Goal: Task Accomplishment & Management: Use online tool/utility

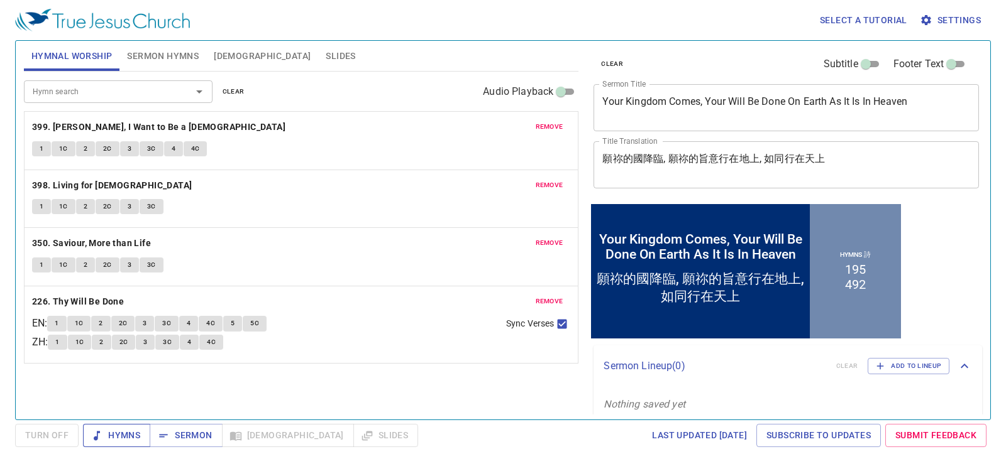
click at [123, 437] on span "Hymns" at bounding box center [116, 436] width 47 height 16
click at [128, 434] on span "Hymns" at bounding box center [116, 436] width 47 height 16
click at [138, 50] on span "Sermon Hymns" at bounding box center [163, 56] width 72 height 16
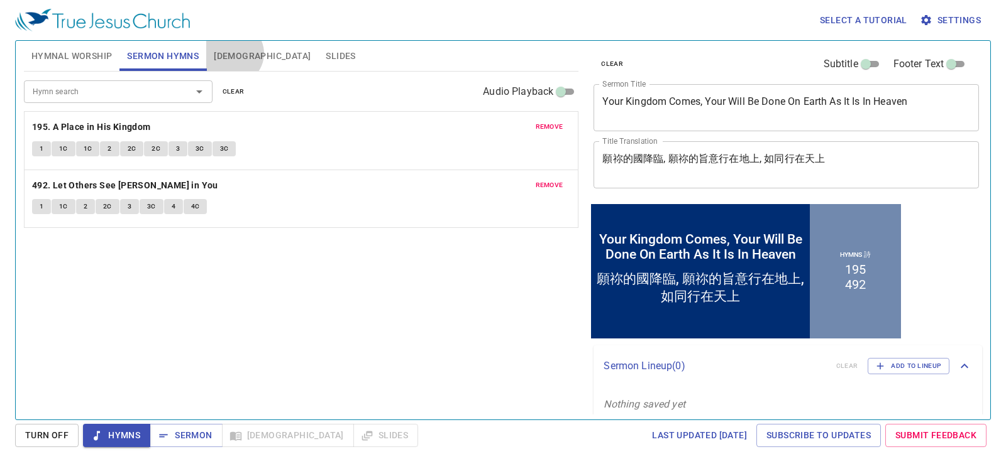
click at [233, 53] on span "[DEMOGRAPHIC_DATA]" at bounding box center [262, 56] width 97 height 16
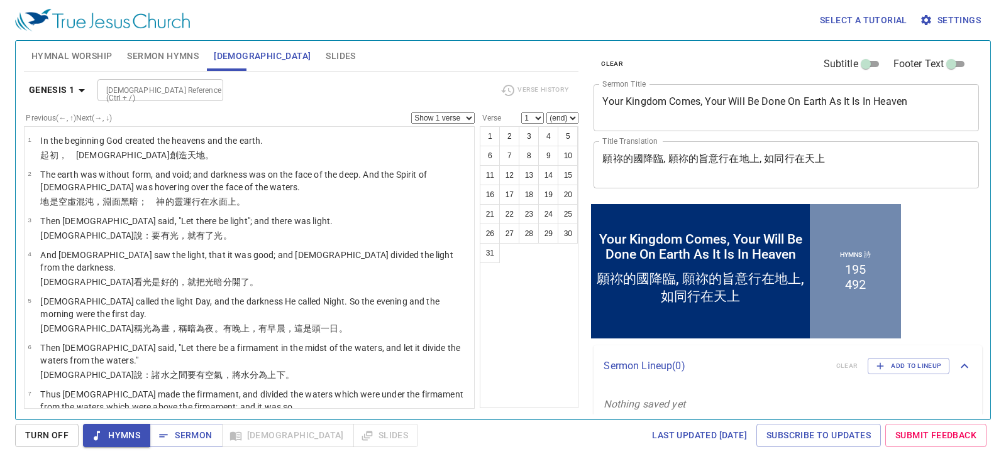
click at [69, 61] on span "Hymnal Worship" at bounding box center [71, 56] width 81 height 16
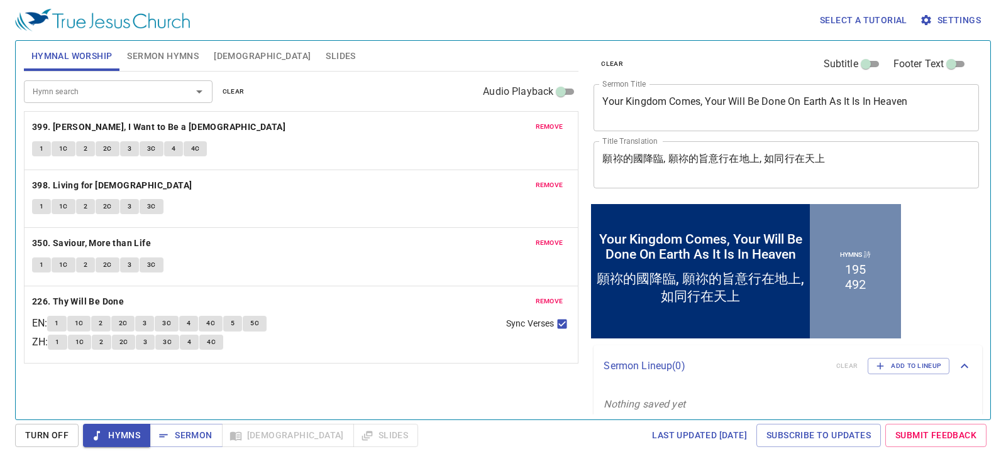
click at [36, 142] on button "1" at bounding box center [41, 148] width 19 height 15
click at [67, 147] on span "1C" at bounding box center [63, 148] width 9 height 11
click at [84, 148] on span "2" at bounding box center [86, 148] width 4 height 11
click at [102, 150] on button "2C" at bounding box center [108, 148] width 24 height 15
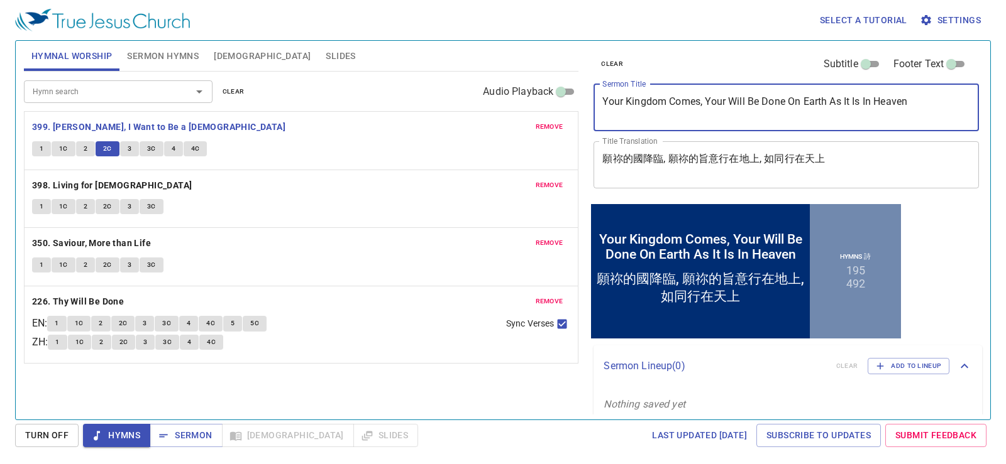
drag, startPoint x: 922, startPoint y: 110, endPoint x: 434, endPoint y: 126, distance: 488.0
click at [434, 126] on div "Hymnal Worship Sermon Hymns Bible Slides Hymn search Hymn search clear Audio Pl…" at bounding box center [503, 225] width 968 height 379
paste textarea "“The Strength of the Little One”"
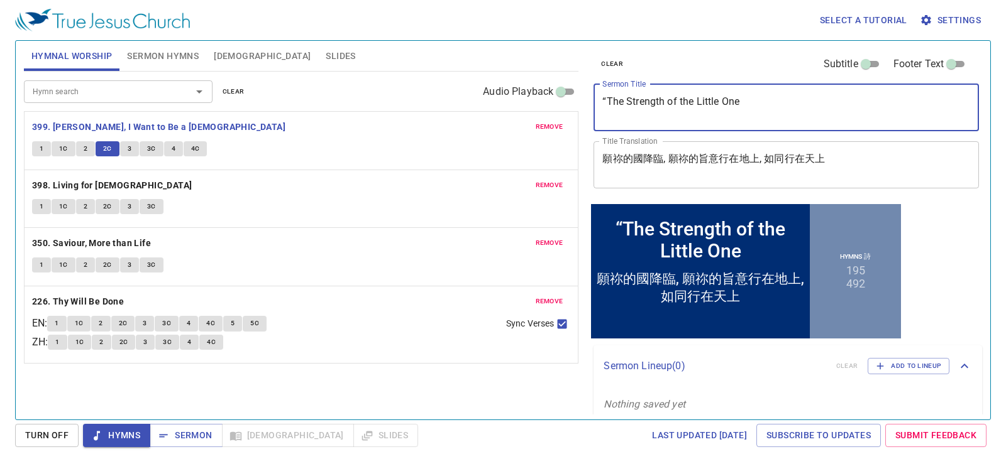
click at [605, 107] on textarea "“The Strength of the Little One" at bounding box center [786, 108] width 368 height 24
type textarea "The Strength of the Little One"
click at [154, 59] on span "Sermon Hymns" at bounding box center [163, 56] width 72 height 16
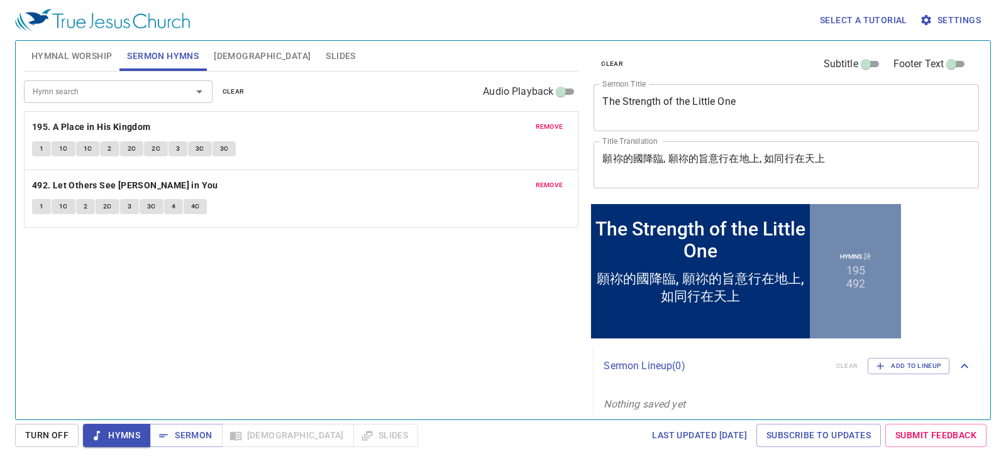
click at [536, 125] on span "remove" at bounding box center [549, 126] width 28 height 11
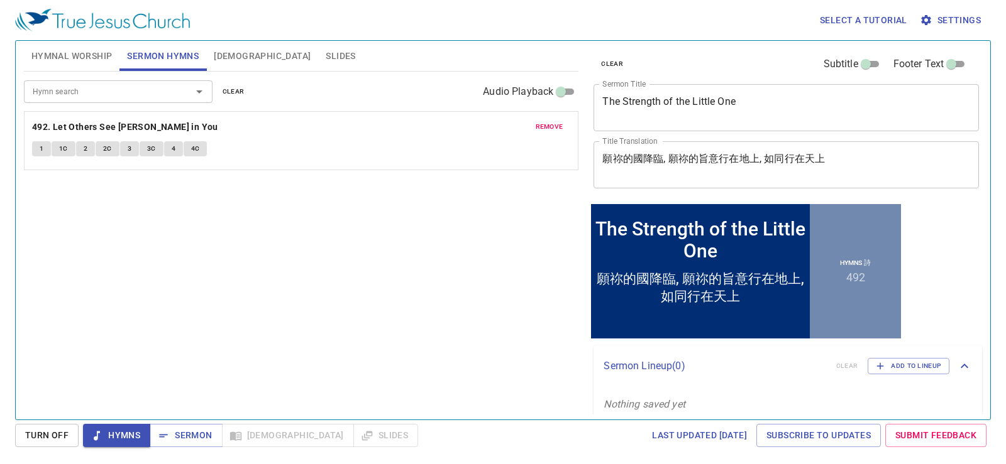
click at [547, 128] on span "remove" at bounding box center [549, 126] width 28 height 11
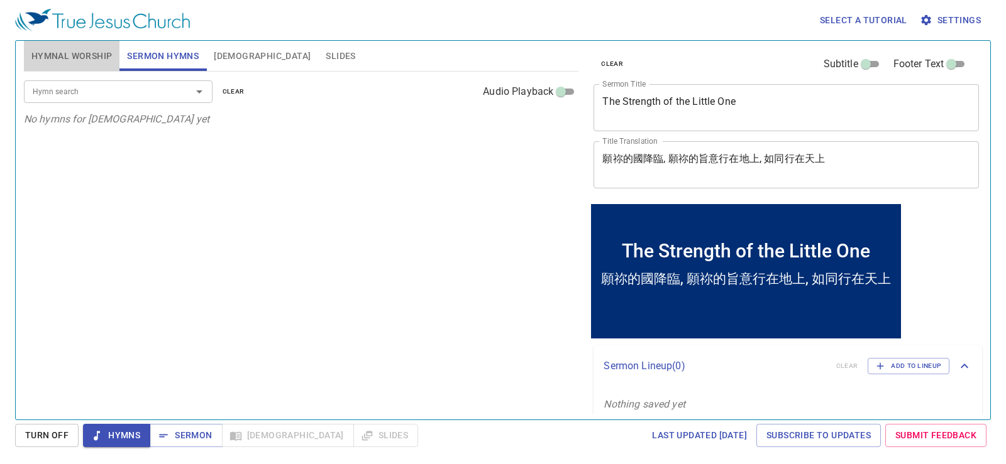
click at [84, 54] on span "Hymnal Worship" at bounding box center [71, 56] width 81 height 16
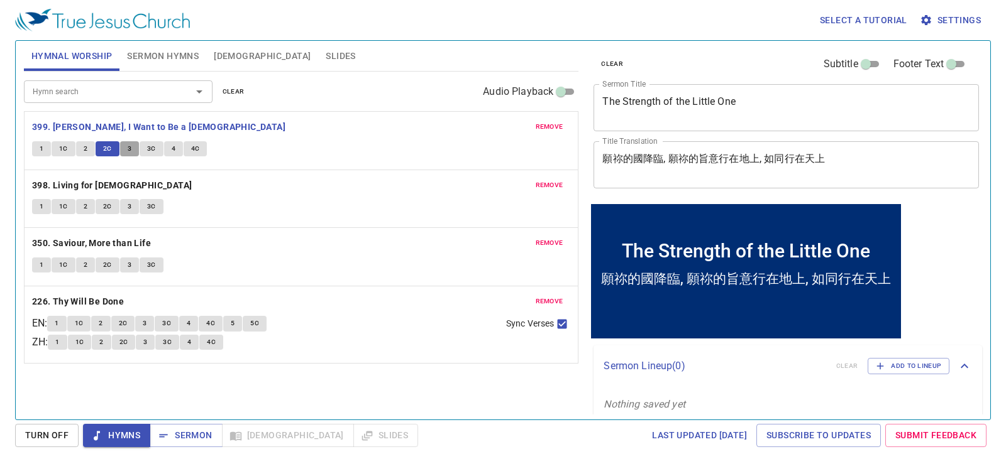
click at [131, 144] on button "3" at bounding box center [129, 148] width 19 height 15
click at [162, 52] on span "Sermon Hymns" at bounding box center [163, 56] width 72 height 16
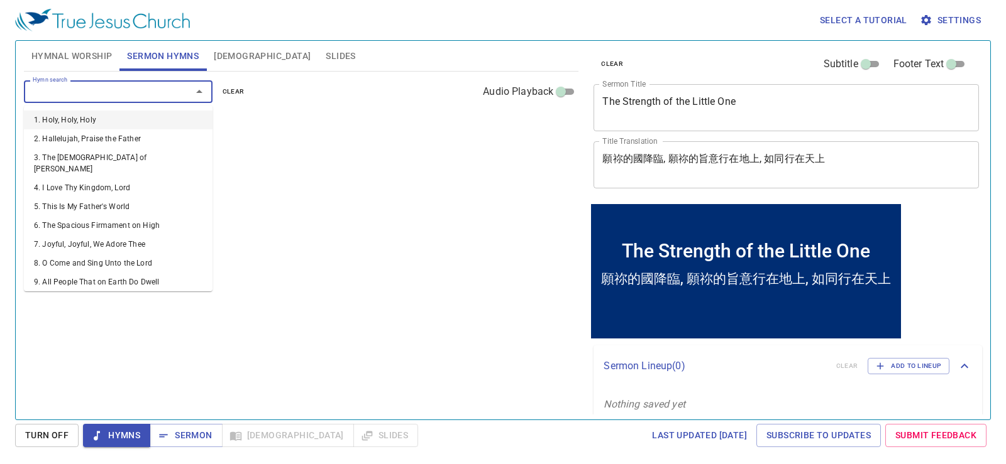
click at [128, 95] on input "Hymn search" at bounding box center [100, 91] width 144 height 14
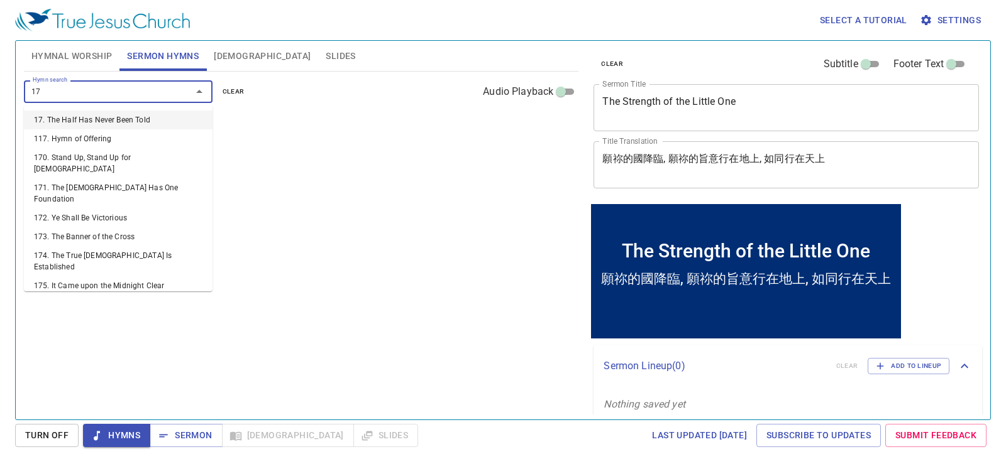
type input "174"
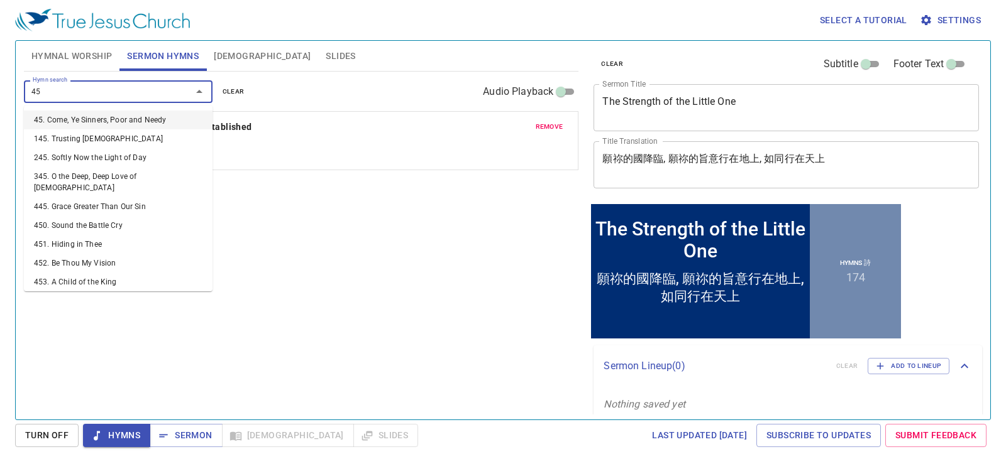
type input "450"
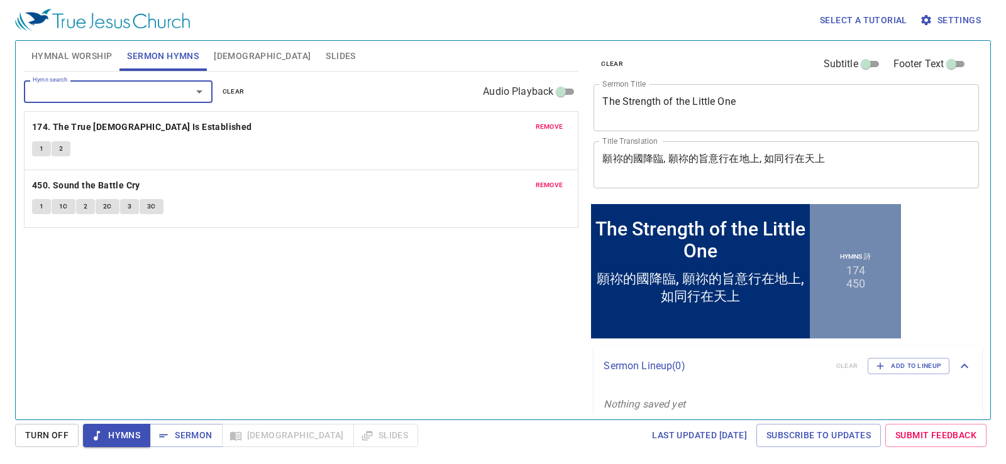
click at [80, 57] on span "Hymnal Worship" at bounding box center [71, 56] width 81 height 16
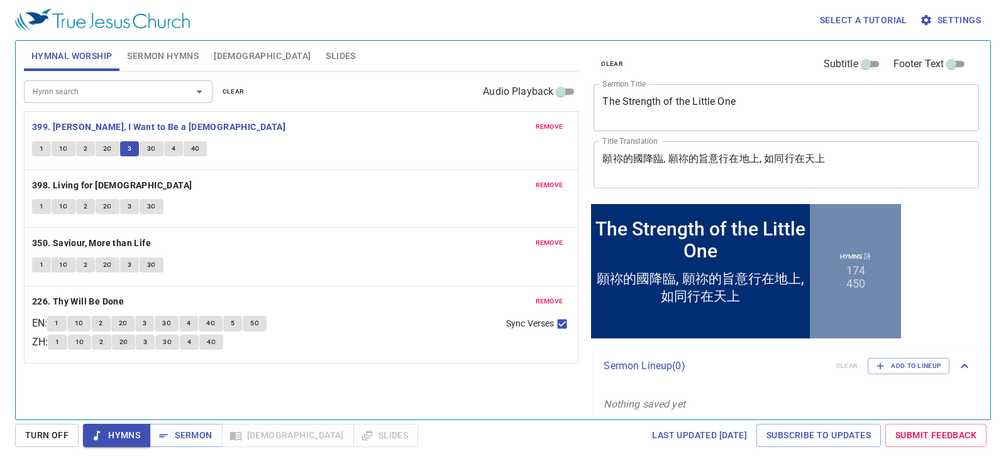
click at [148, 149] on span "3C" at bounding box center [151, 148] width 9 height 11
click at [172, 151] on span "4" at bounding box center [174, 148] width 4 height 11
click at [199, 145] on button "4C" at bounding box center [196, 148] width 24 height 15
drag, startPoint x: 72, startPoint y: 181, endPoint x: 233, endPoint y: -18, distance: 255.7
click at [112, 184] on b "398. Living for [DEMOGRAPHIC_DATA]" at bounding box center [112, 186] width 160 height 16
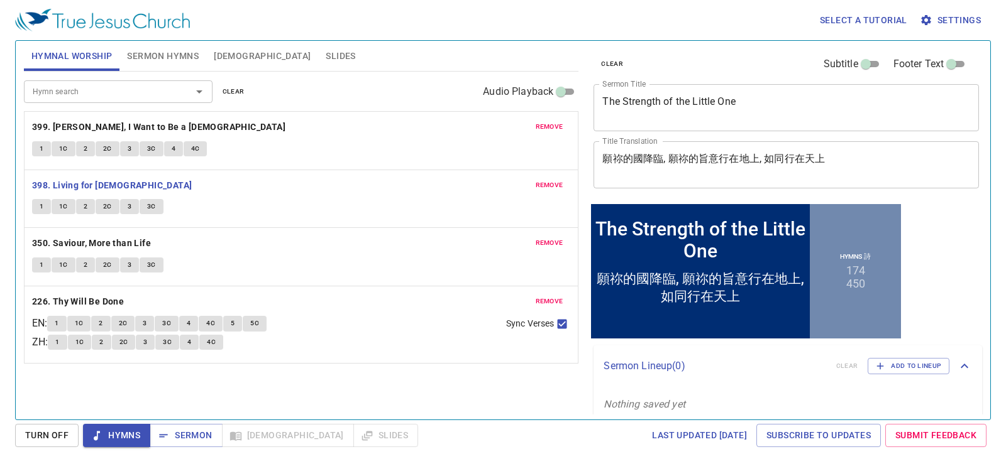
click at [36, 204] on button "1" at bounding box center [41, 206] width 19 height 15
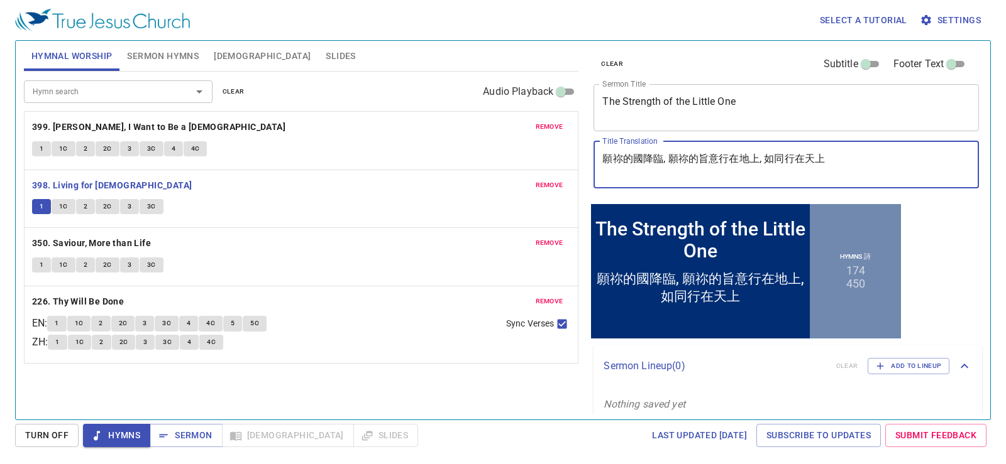
click at [821, 155] on textarea "願祢的國降臨, 願祢的旨意行在地上, 如同行在天上" at bounding box center [786, 165] width 368 height 24
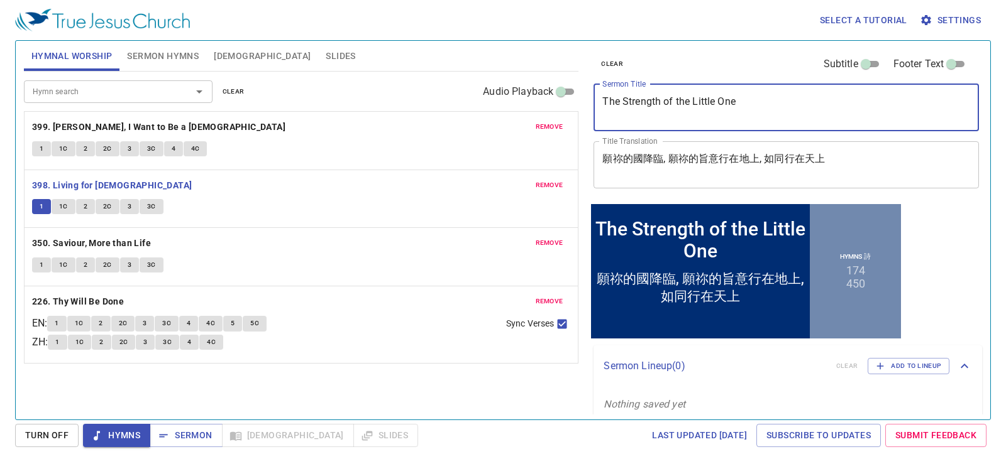
drag, startPoint x: 759, startPoint y: 103, endPoint x: 578, endPoint y: 136, distance: 183.9
click at [578, 136] on div "Hymnal Worship Sermon Hymns Bible Slides Hymn search Hymn search clear Audio Pl…" at bounding box center [503, 225] width 968 height 379
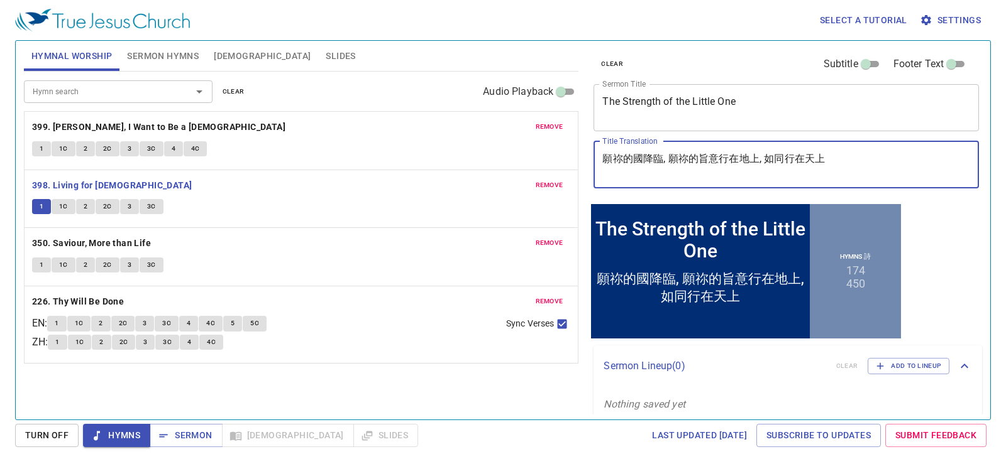
click at [857, 160] on textarea "願祢的國降臨, 願祢的旨意行在地上, 如同行在天上" at bounding box center [786, 165] width 368 height 24
drag, startPoint x: 875, startPoint y: 155, endPoint x: 511, endPoint y: 189, distance: 365.5
click at [511, 189] on div "Hymnal Worship Sermon Hymns Bible Slides Hymn search Hymn search clear Audio Pl…" at bounding box center [503, 225] width 968 height 379
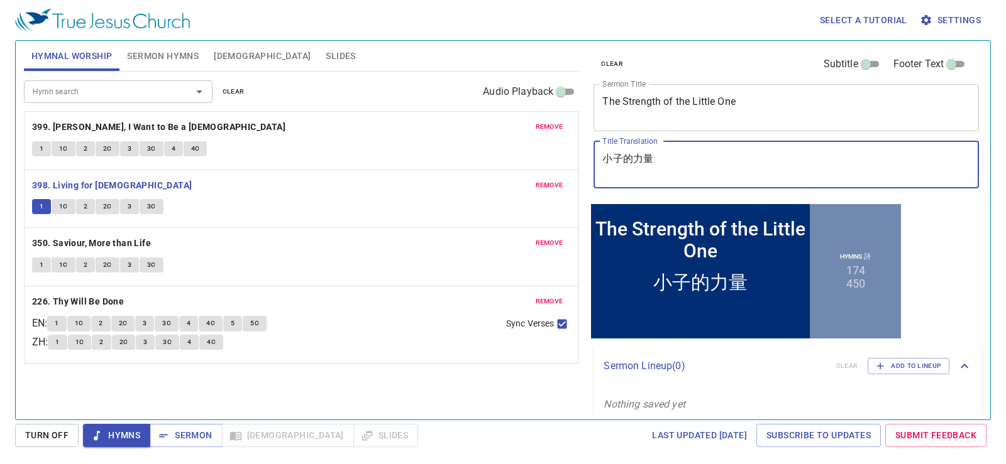
type textarea "小子的力量"
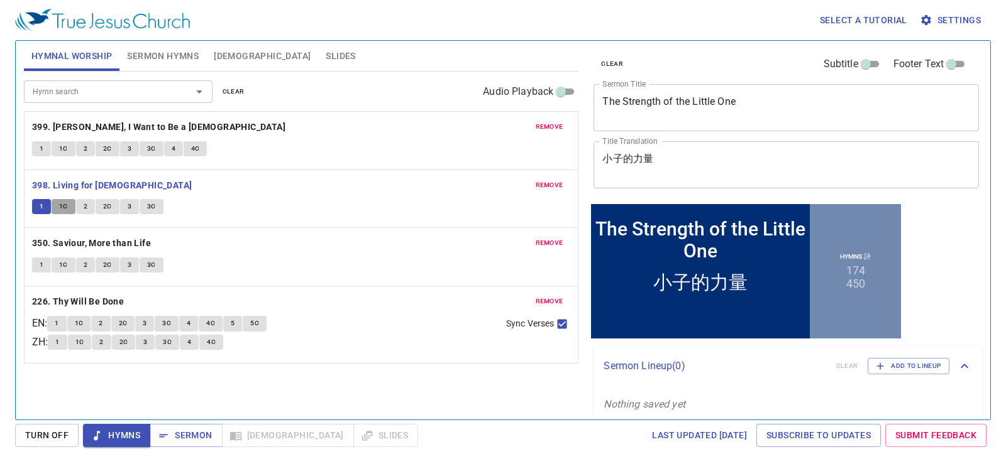
click at [61, 209] on span "1C" at bounding box center [63, 206] width 9 height 11
click at [673, 155] on textarea "小子的力量" at bounding box center [786, 165] width 368 height 24
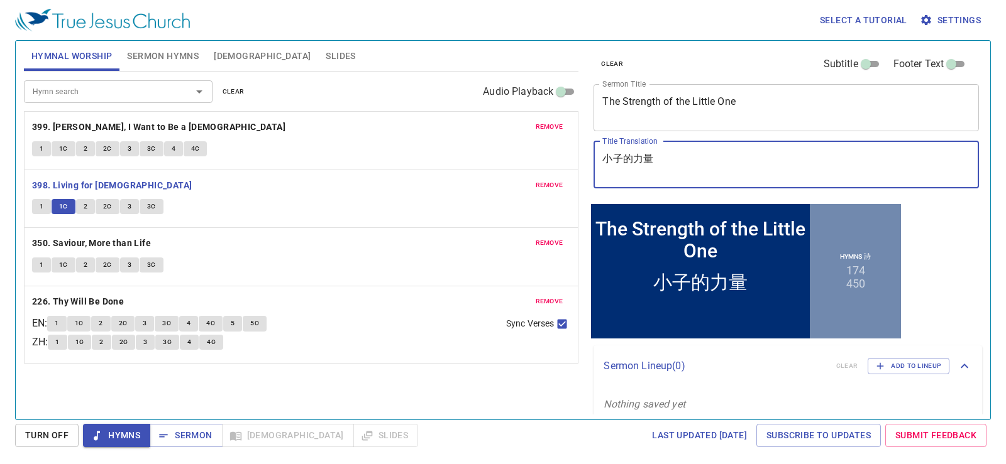
click at [84, 206] on span "2" at bounding box center [86, 206] width 4 height 11
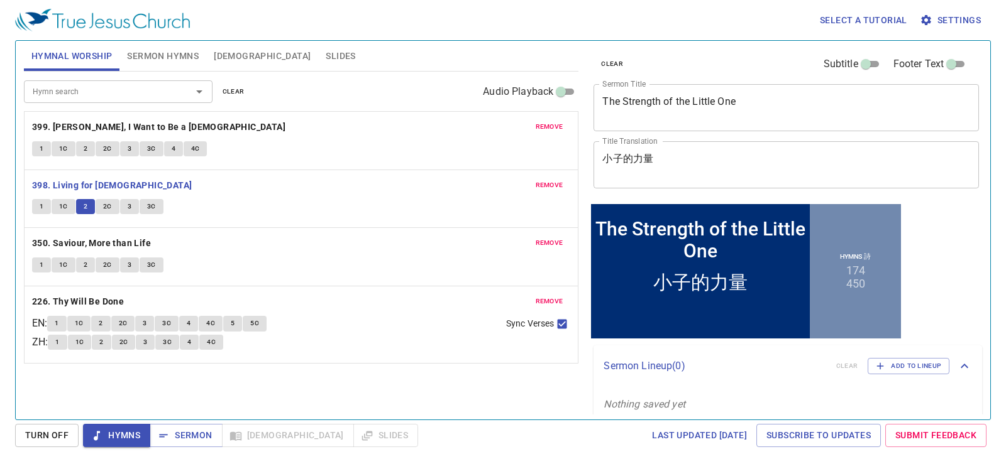
click at [105, 205] on span "2C" at bounding box center [107, 206] width 9 height 11
click at [199, 426] on button "Sermon" at bounding box center [186, 435] width 72 height 23
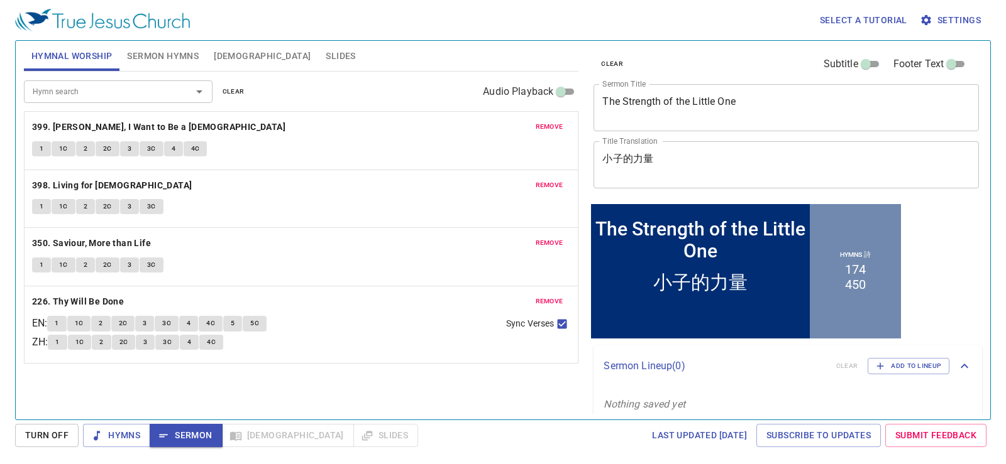
click at [168, 55] on span "Sermon Hymns" at bounding box center [163, 56] width 72 height 16
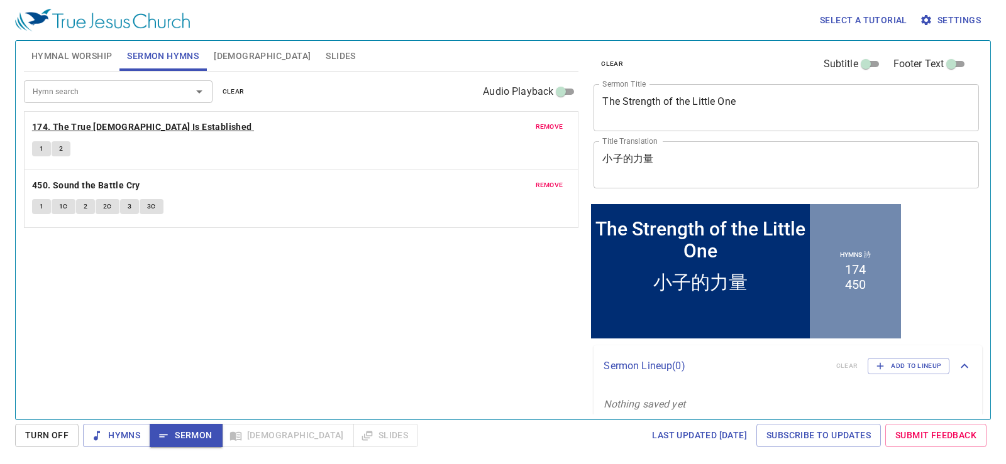
click at [169, 124] on b "174. The True [DEMOGRAPHIC_DATA] Is Established" at bounding box center [142, 127] width 220 height 16
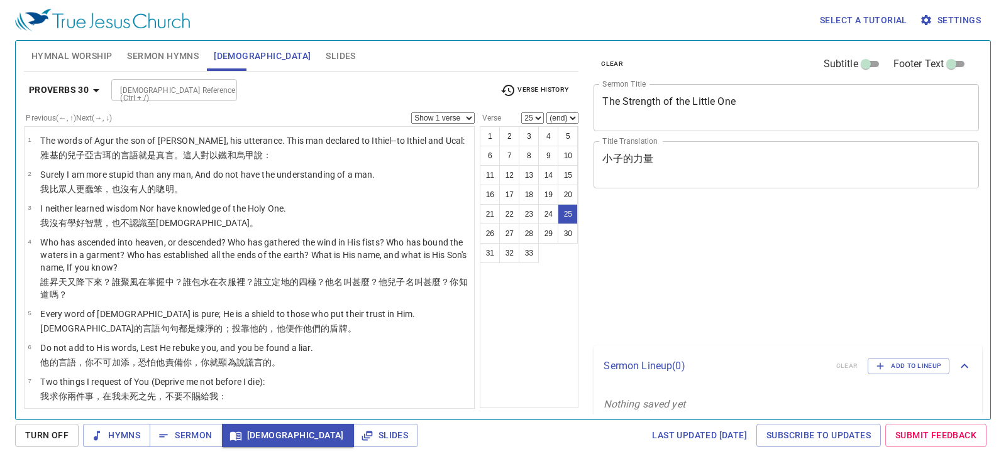
select select "25"
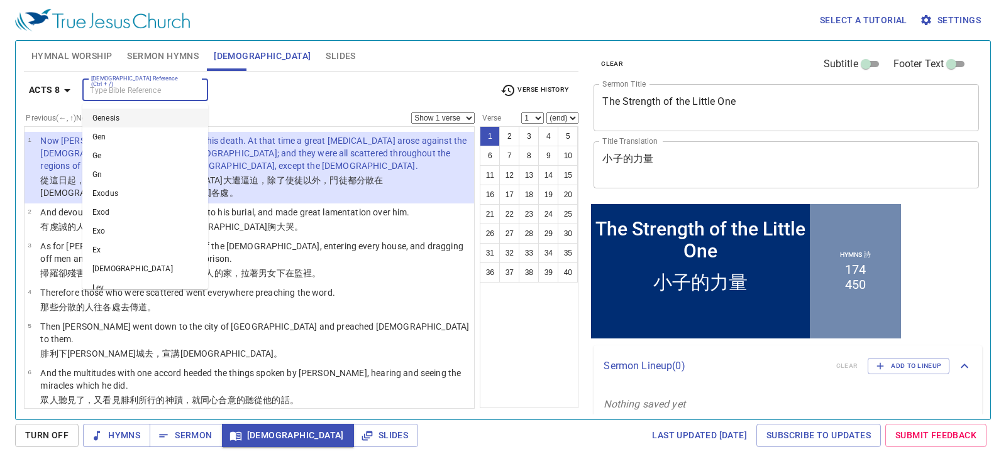
click at [182, 85] on input "[DEMOGRAPHIC_DATA] Reference (Ctrl + /)" at bounding box center [134, 90] width 97 height 14
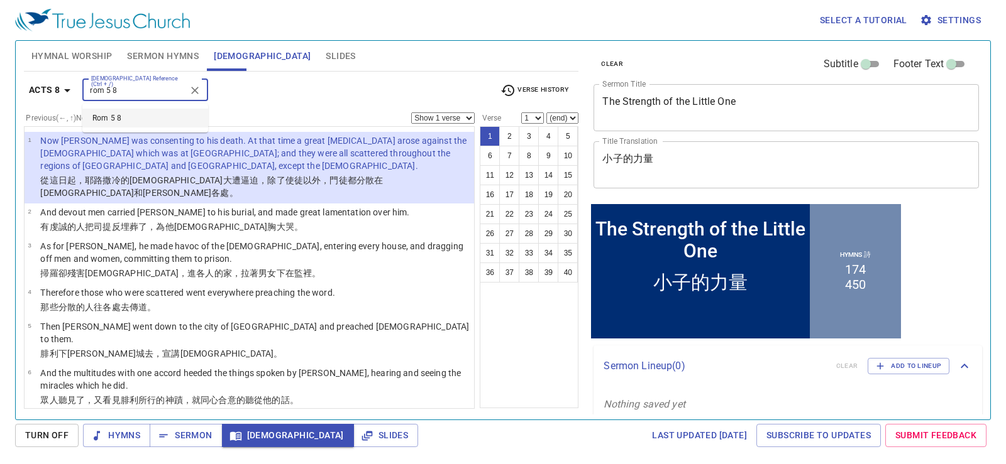
type input "rom 5 8"
select select "8"
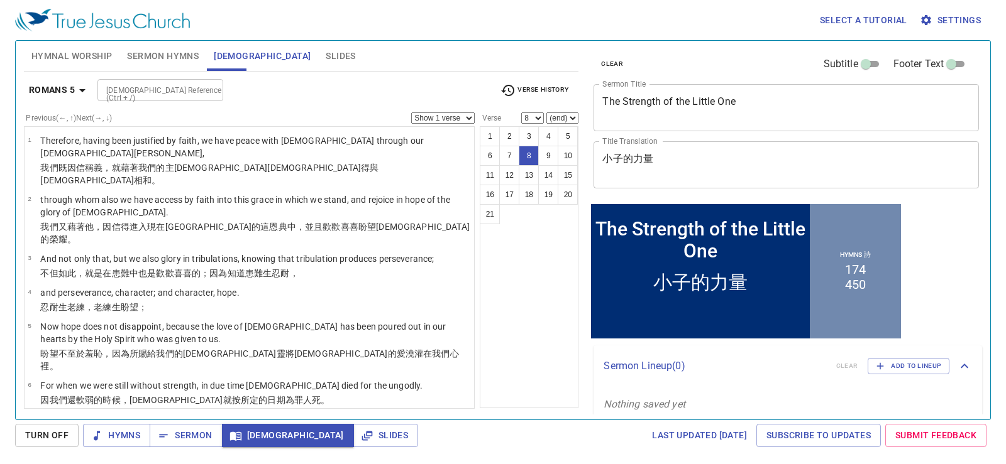
scroll to position [156, 0]
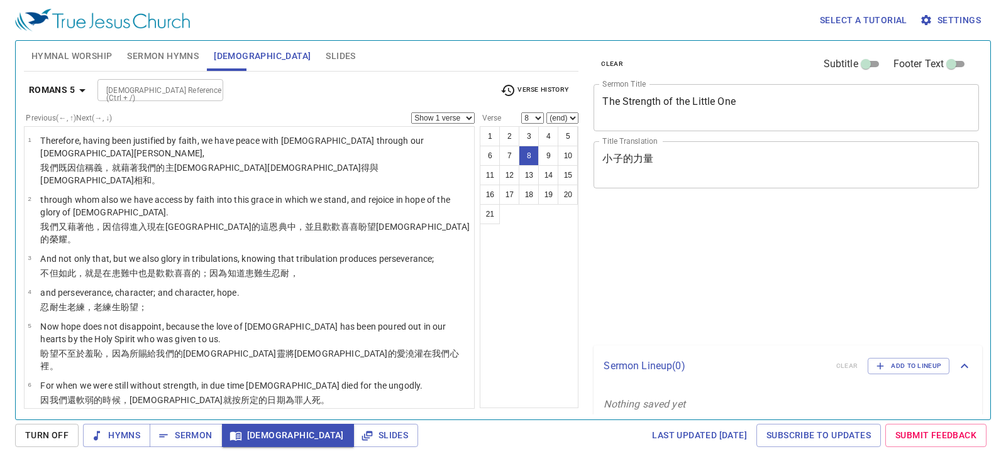
select select "8"
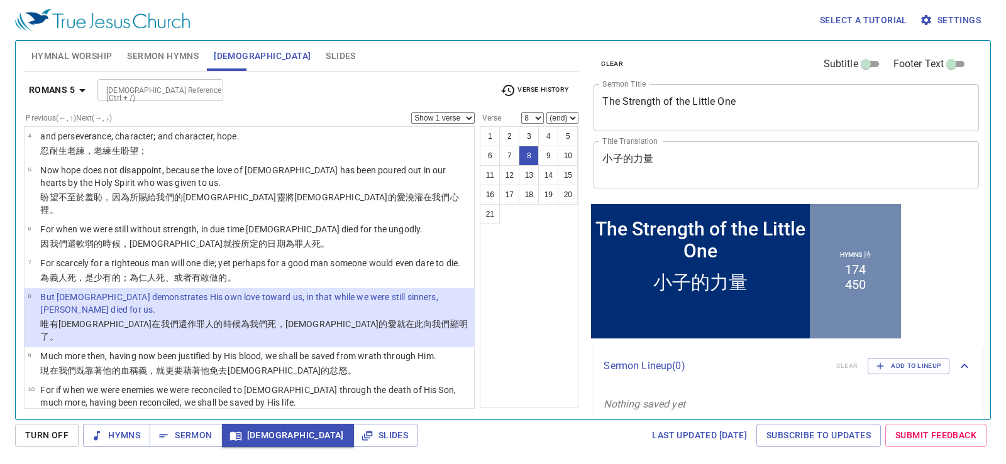
click at [192, 84] on input "[DEMOGRAPHIC_DATA] Reference (Ctrl + /)" at bounding box center [149, 90] width 97 height 14
type input "1 pet 2 24"
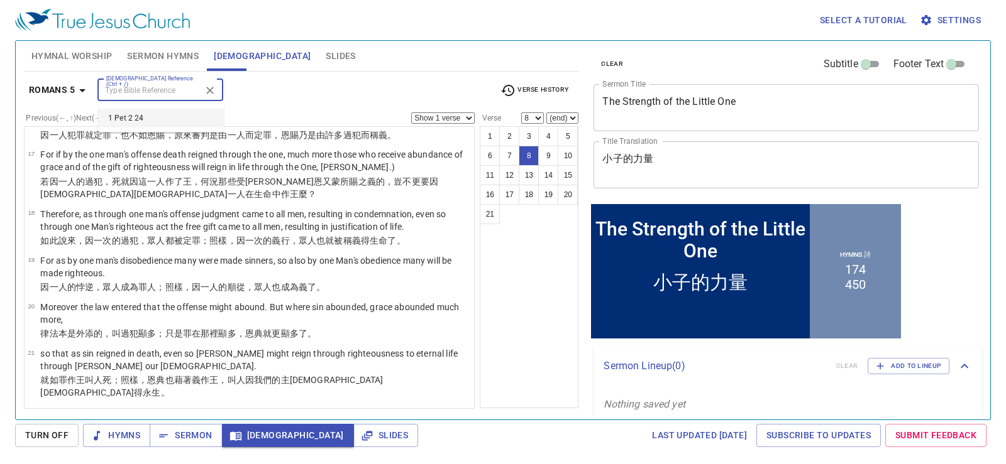
select select "24"
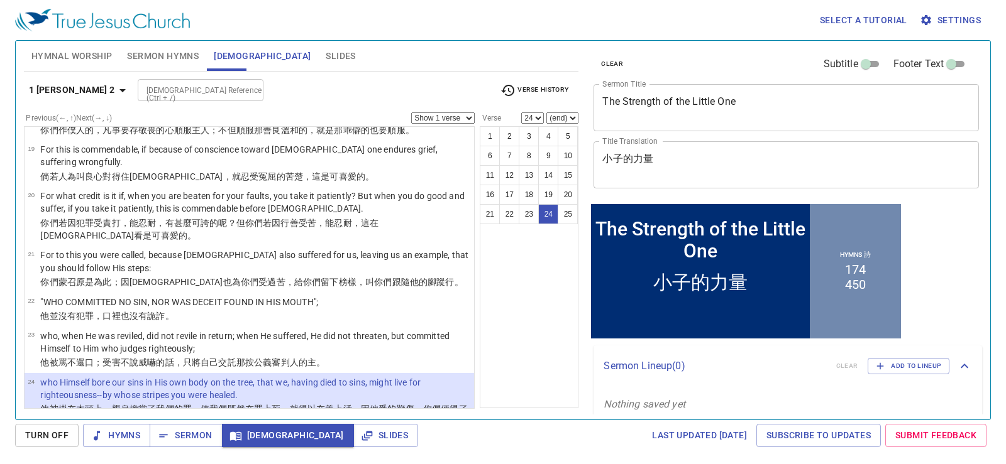
click at [192, 84] on input "[DEMOGRAPHIC_DATA] Reference (Ctrl + /)" at bounding box center [189, 90] width 97 height 14
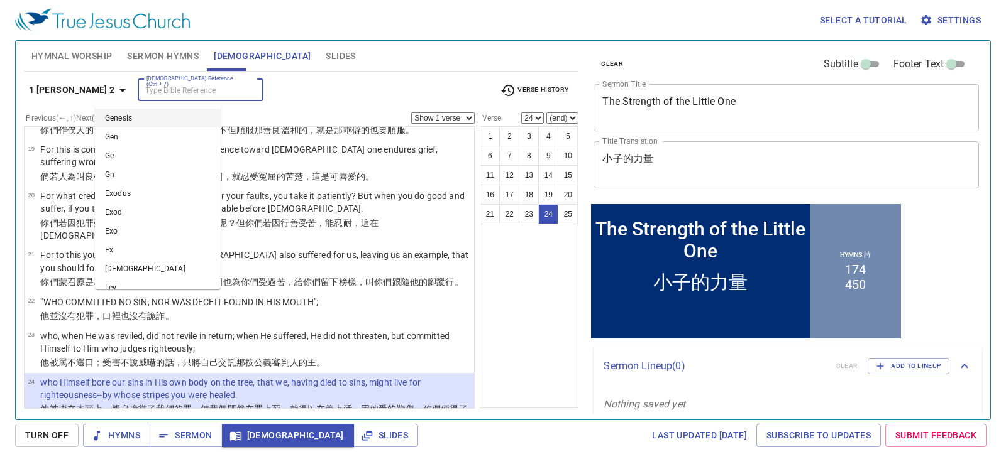
click at [195, 90] on input "[DEMOGRAPHIC_DATA] Reference (Ctrl + /)" at bounding box center [189, 90] width 97 height 14
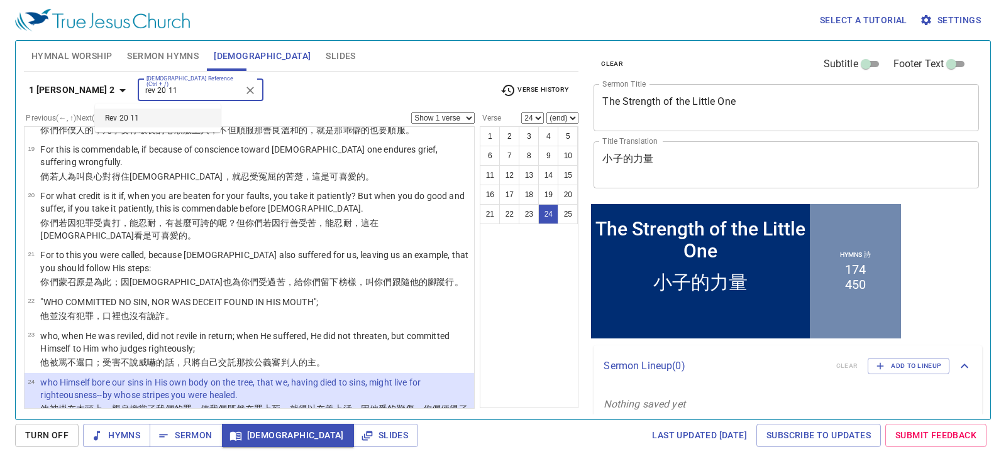
type input "rev 20 11"
select select "11"
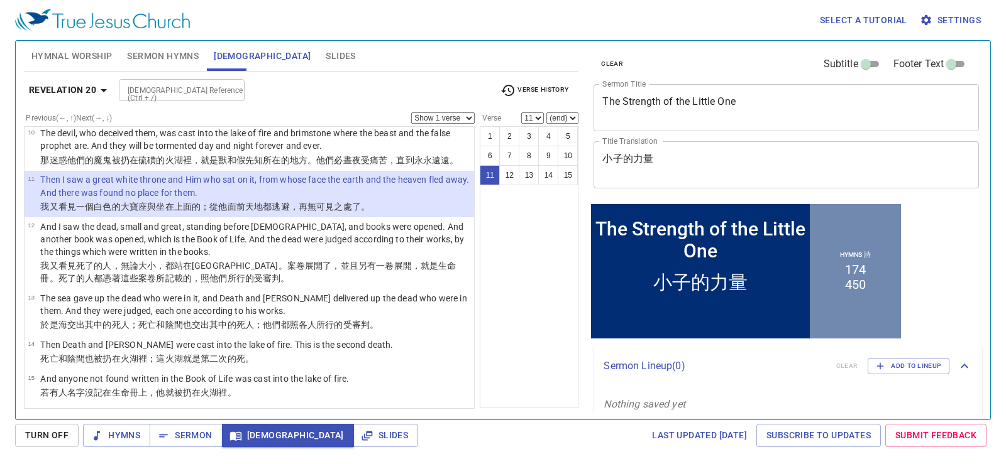
scroll to position [502, 0]
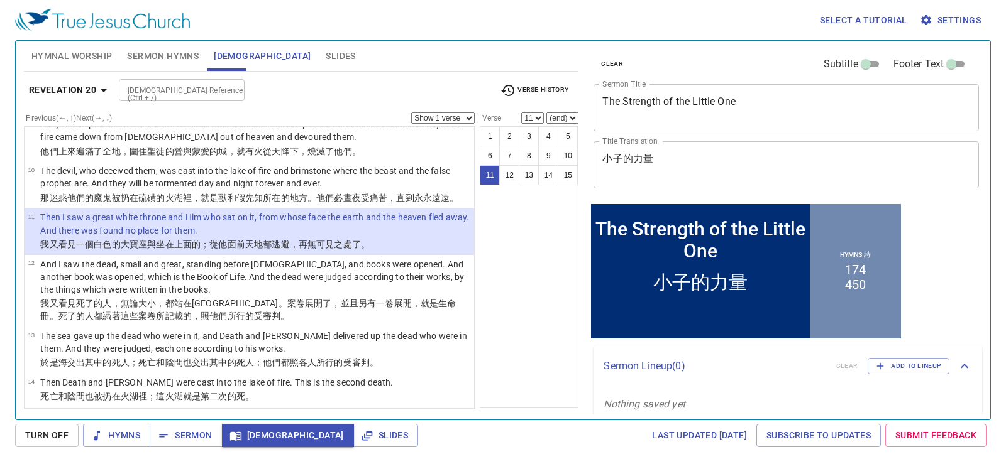
click at [566, 113] on select "(end) 12 13 14 15" at bounding box center [562, 118] width 32 height 11
select select "15"
click at [546, 113] on select "(end) 12 13 14 15" at bounding box center [562, 118] width 32 height 11
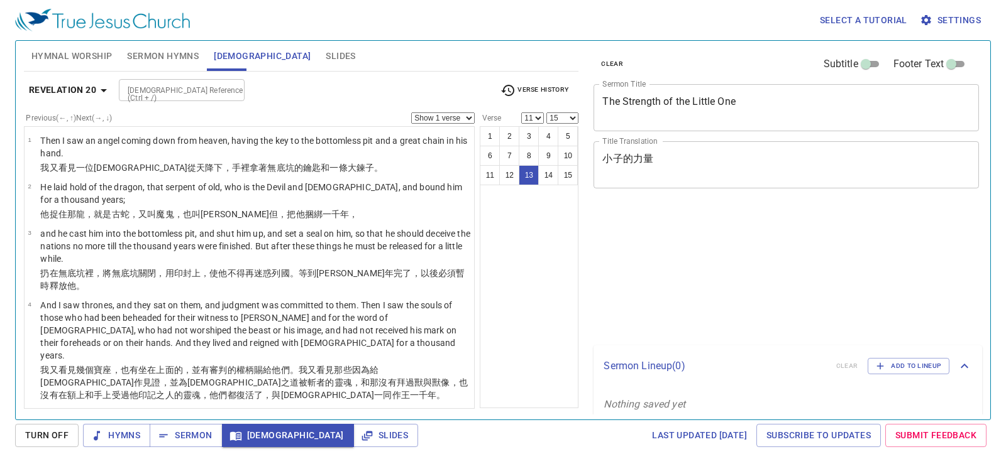
select select "11"
select select "15"
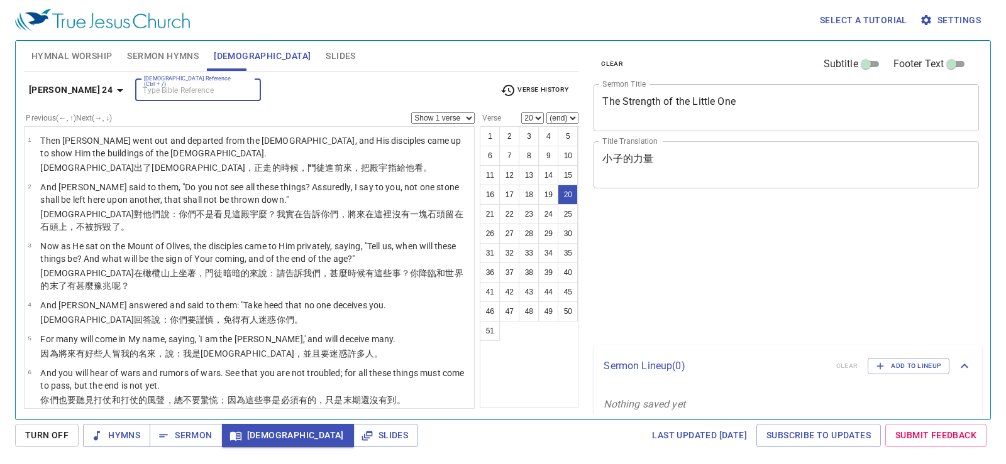
select select "20"
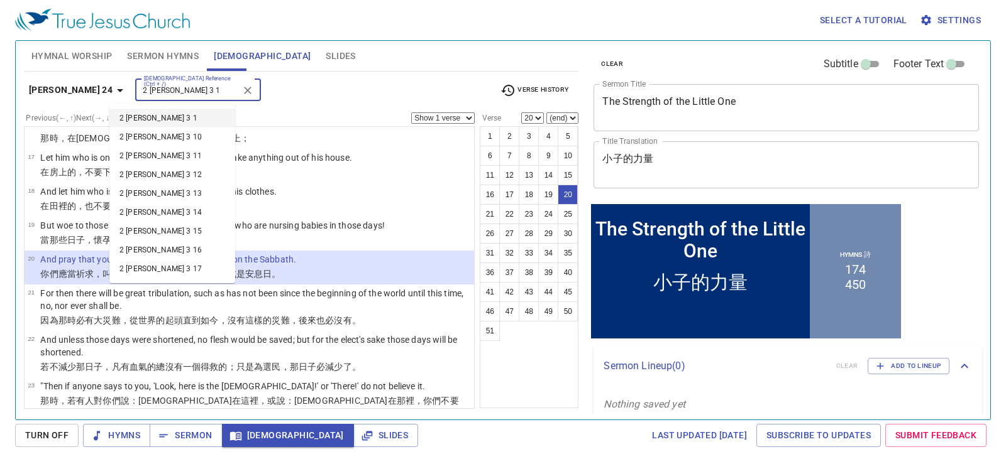
type input "2 tim 3 1"
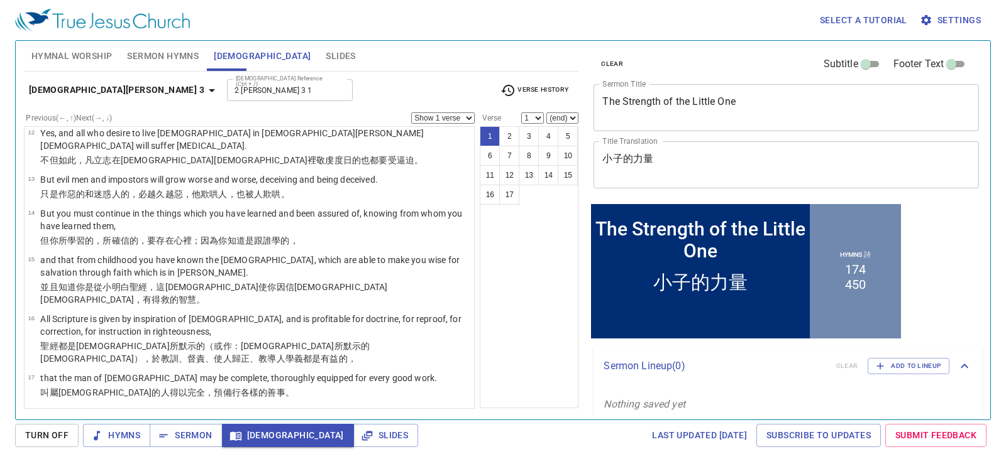
select select "1"
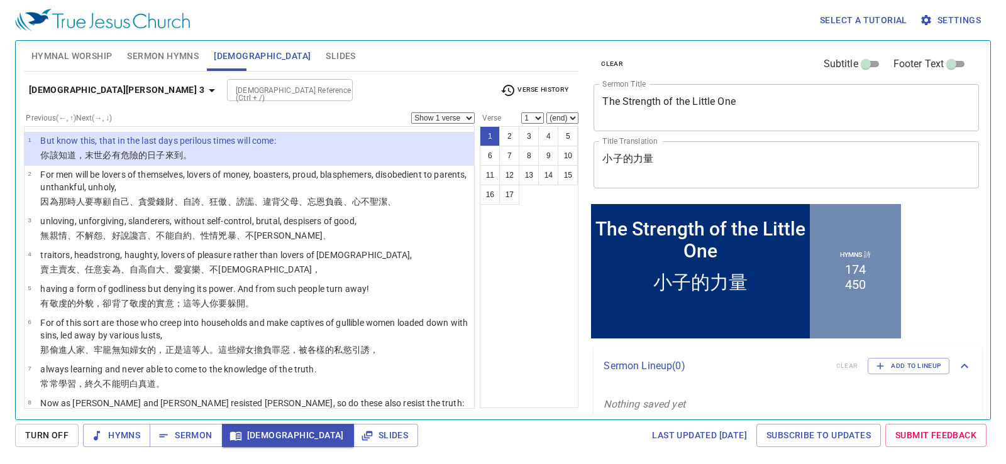
click at [564, 116] on select "(end) 2 3 4 5 6 7 8 9 10 11 12 13 14 15 16 17" at bounding box center [562, 118] width 32 height 11
select select "5"
click at [546, 113] on select "(end) 2 3 4 5 6 7 8 9 10 11 12 13 14 15 16 17" at bounding box center [562, 118] width 32 height 11
click at [527, 275] on div "1 2 3 4 5 6 7 8 9 10 11 12 13 14 15 16 17" at bounding box center [529, 267] width 99 height 282
click at [331, 92] on div at bounding box center [339, 91] width 16 height 18
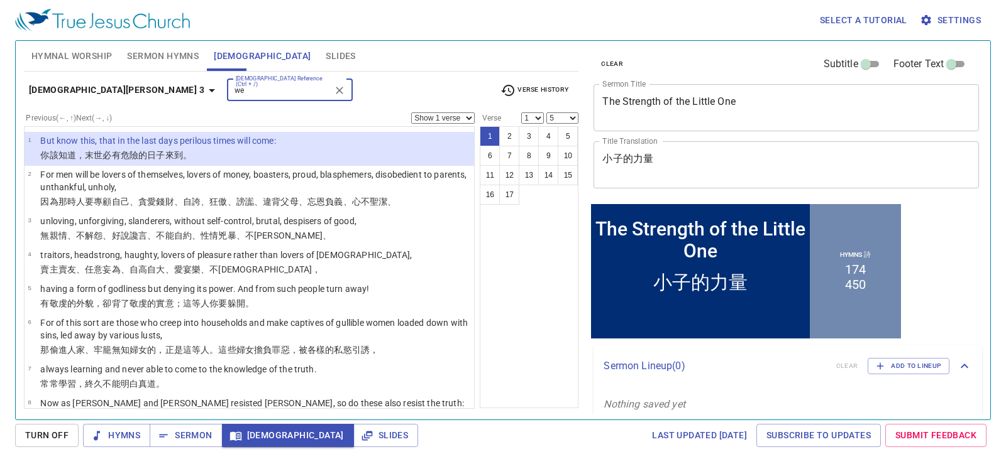
type input "w"
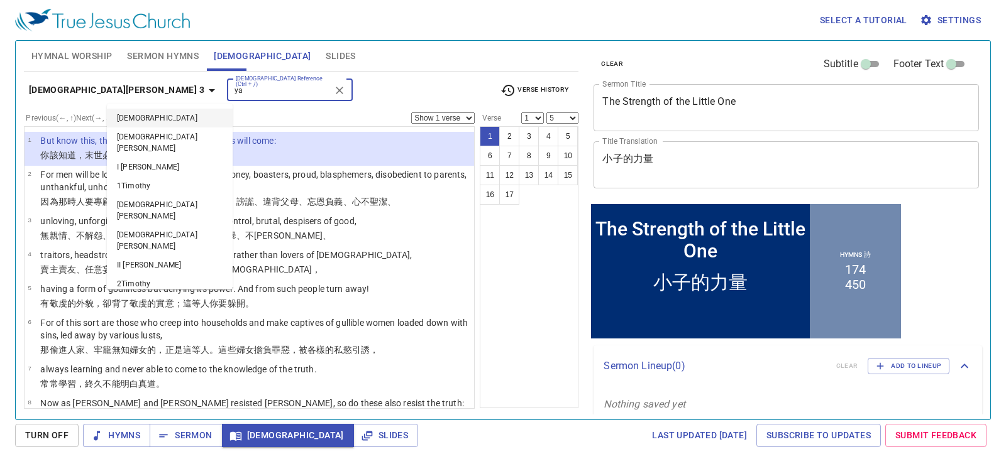
type input "y"
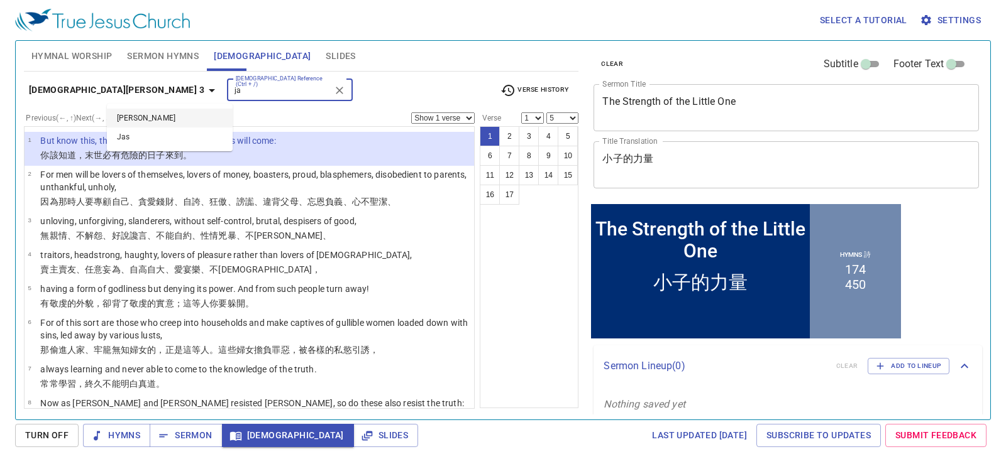
type input "j"
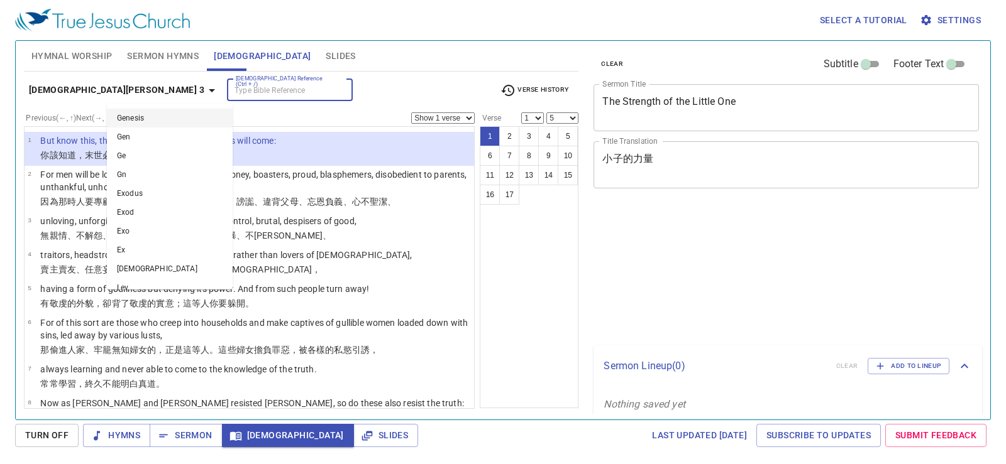
select select "5"
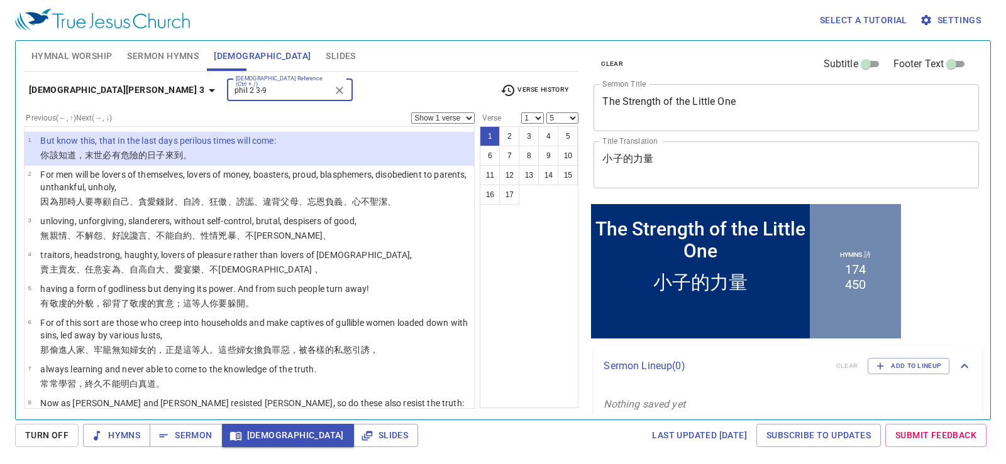
type input "phil 2 3-9"
select select "3"
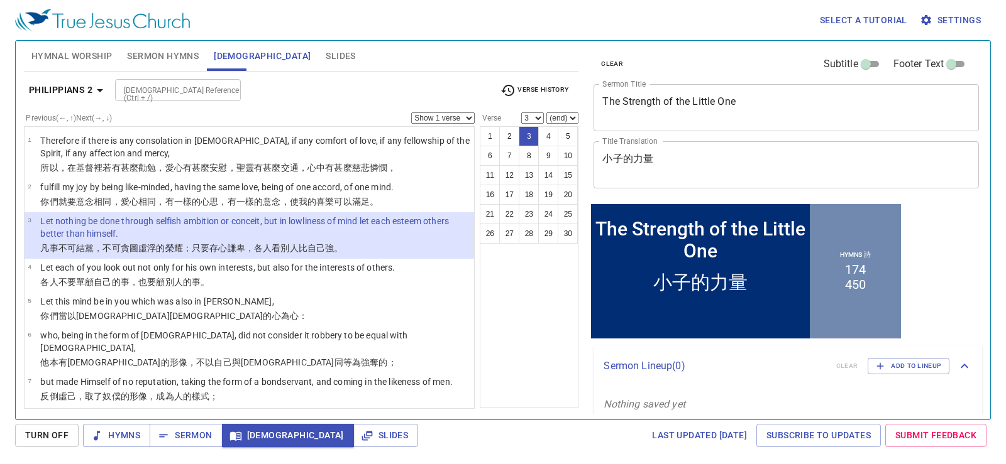
click at [571, 116] on select "(end) 4 5 6 7 8 9 10 11 12 13 14 15 16 17 18 19 20 21 22 23 24 25 26 27 28 29 30" at bounding box center [562, 118] width 32 height 11
select select "9"
click at [546, 113] on select "(end) 4 5 6 7 8 9 10 11 12 13 14 15 16 17 18 19 20 21 22 23 24 25 26 27 28 29 30" at bounding box center [562, 118] width 32 height 11
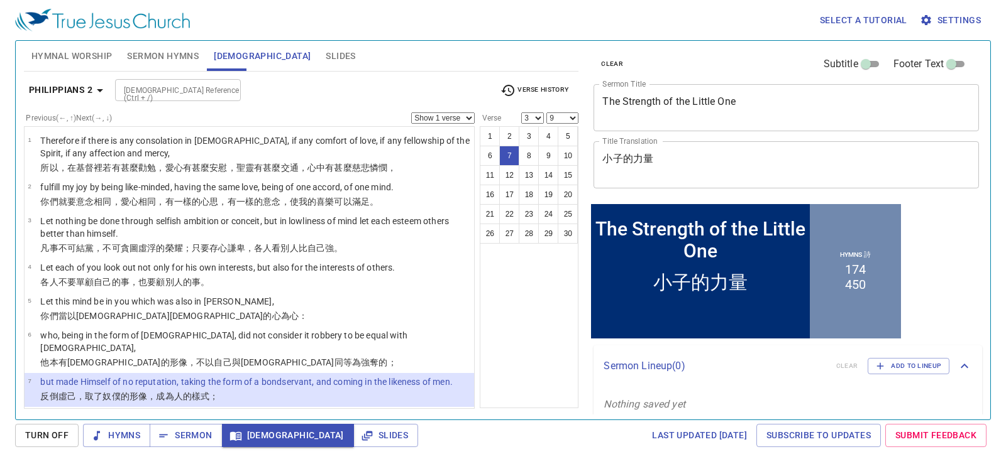
scroll to position [150, 0]
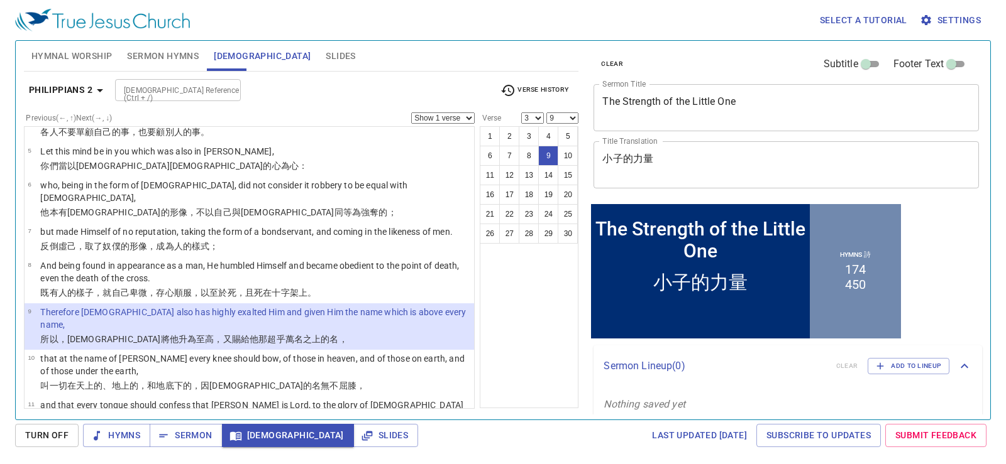
click at [215, 96] on input "[DEMOGRAPHIC_DATA] Reference (Ctrl + /)" at bounding box center [167, 90] width 97 height 14
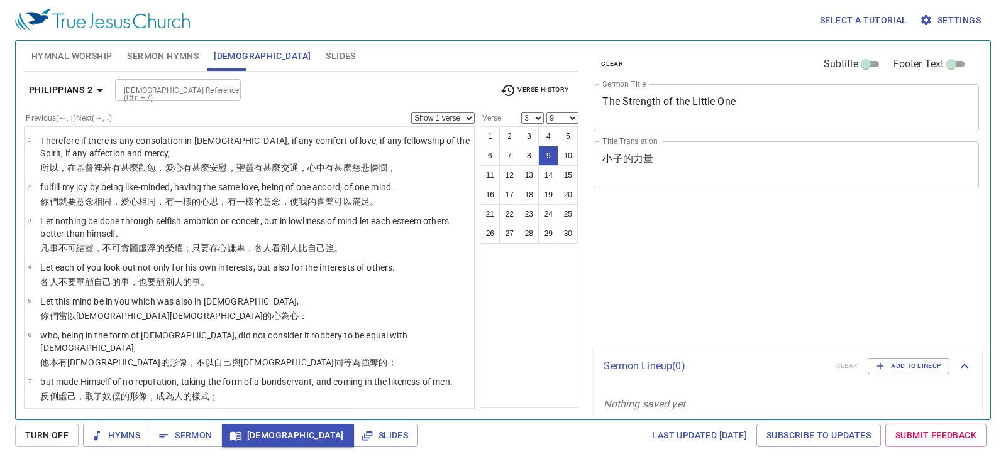
select select "3"
select select "9"
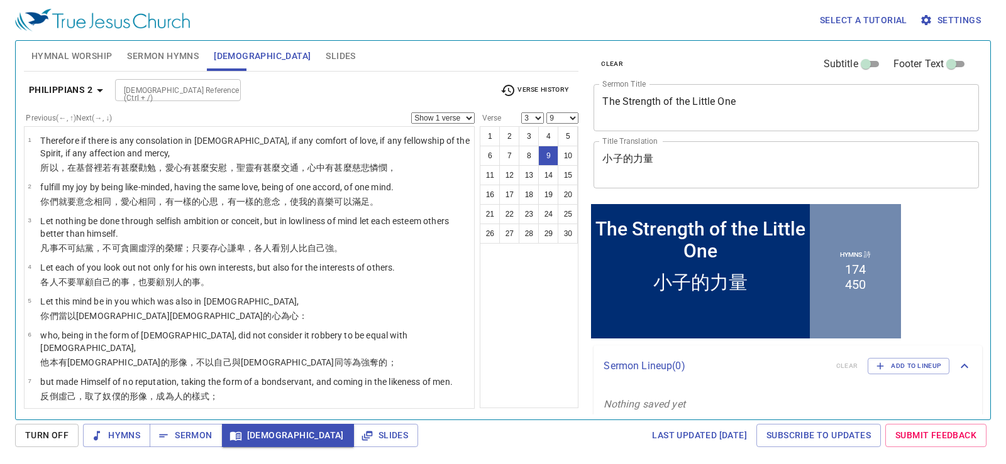
scroll to position [150, 0]
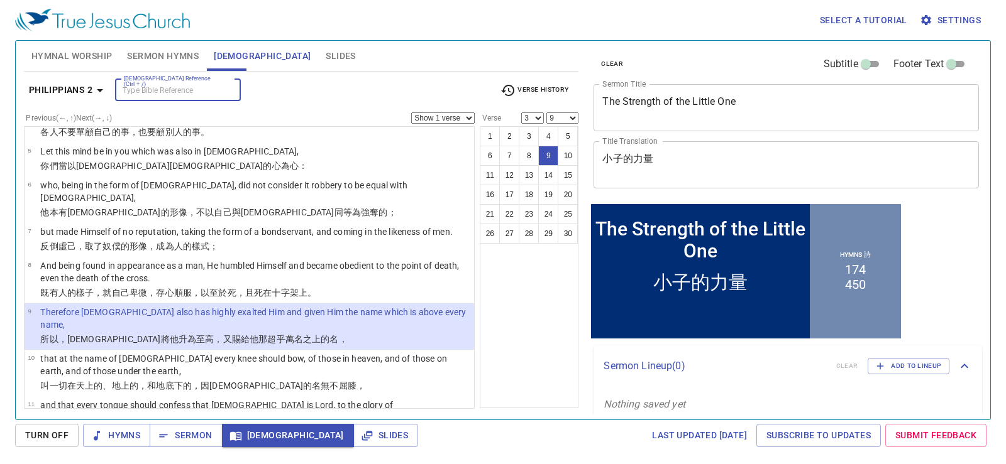
click at [236, 87] on div "[DEMOGRAPHIC_DATA] Reference (Ctrl + /)" at bounding box center [178, 90] width 126 height 22
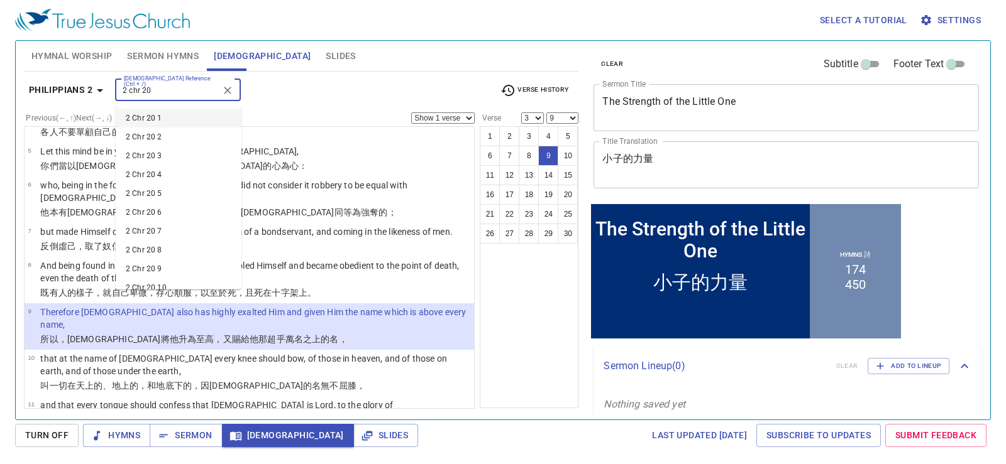
click at [203, 116] on li "2 Chr 20 1" at bounding box center [179, 118] width 126 height 19
type input "2 chr 20"
select select "1"
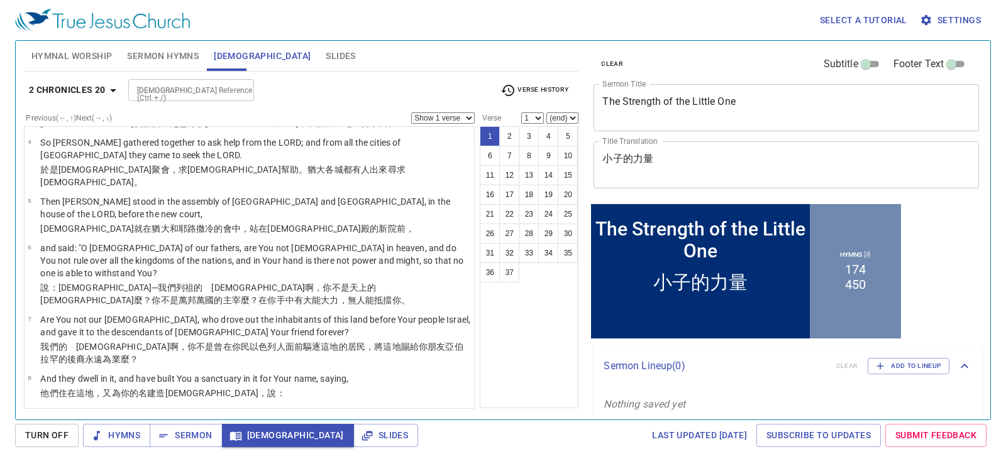
scroll to position [0, 0]
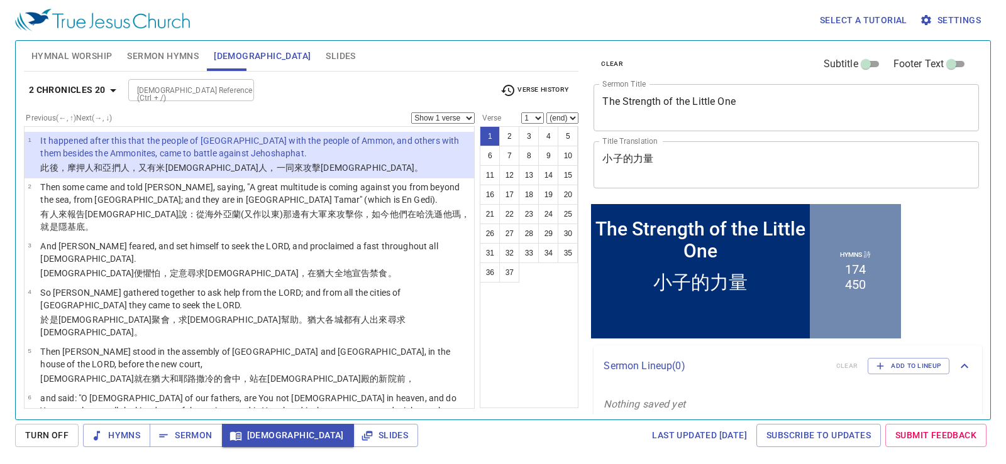
click at [569, 114] on select "(end) 2 3 4 5 6 7 8 9 10 11 12 13 14 15 16 17 18 19 20 21 22 23 24 25 26 27 28 …" at bounding box center [562, 118] width 32 height 11
select select "3"
click at [546, 113] on select "(end) 2 3 4 5 6 7 8 9 10 11 12 13 14 15 16 17 18 19 20 21 22 23 24 25 26 27 28 …" at bounding box center [562, 118] width 32 height 11
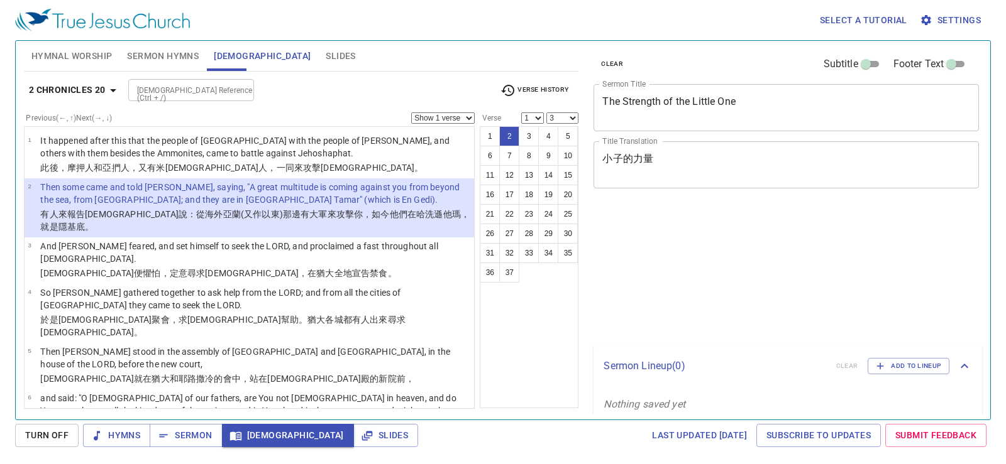
select select "3"
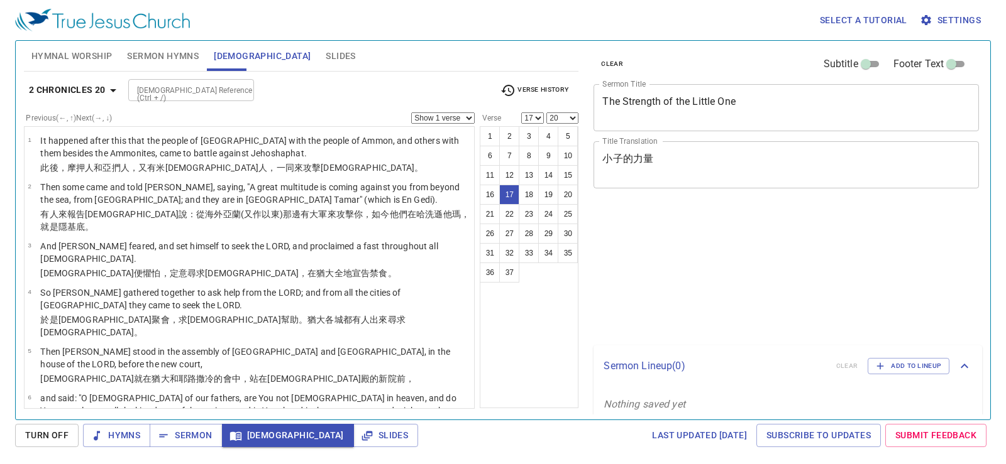
select select "17"
select select "20"
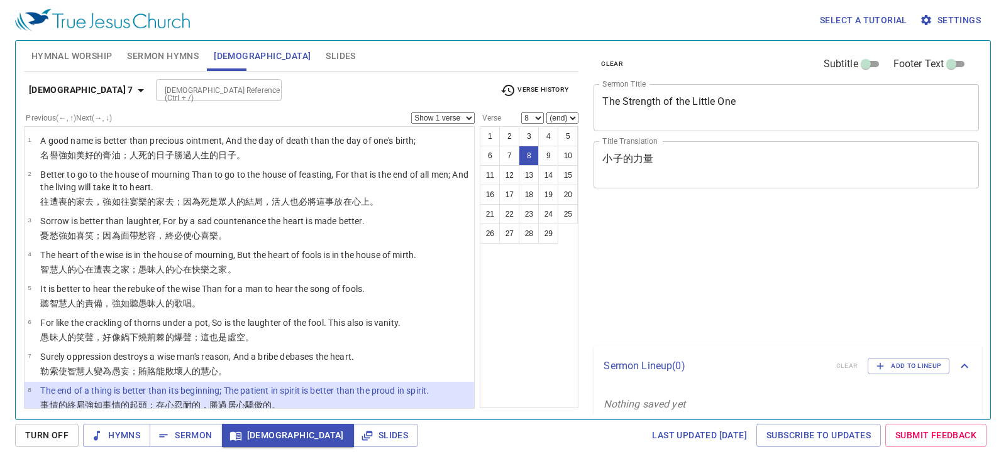
select select "8"
